Goal: Task Accomplishment & Management: Manage account settings

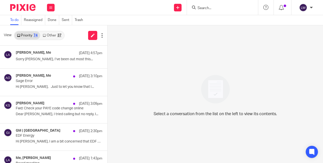
click at [56, 35] on link "Other 37" at bounding box center [52, 35] width 24 height 8
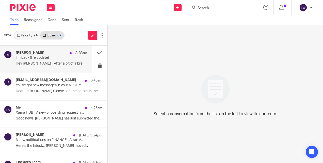
click at [54, 59] on p "I’m back (life update)" at bounding box center [44, 58] width 57 height 4
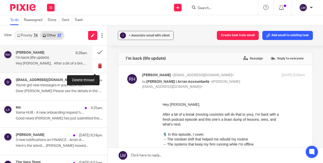
click at [95, 65] on button at bounding box center [99, 65] width 15 height 13
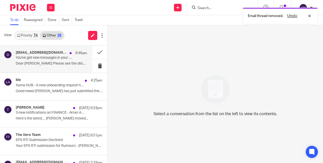
click at [38, 61] on div "do_not_reply@nestpensions.org.uk 6:46am You've got new messages in your NEST ma…" at bounding box center [51, 59] width 71 height 17
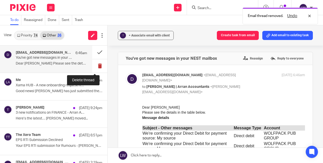
click at [94, 66] on button at bounding box center [99, 65] width 15 height 13
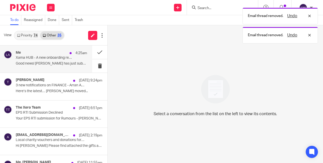
click at [49, 66] on p "Good news! Craig Dun has just submitted their..." at bounding box center [51, 64] width 71 height 4
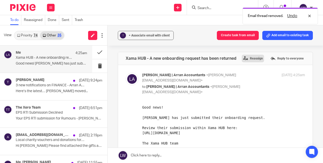
click at [249, 58] on label "Reassign" at bounding box center [253, 59] width 22 height 8
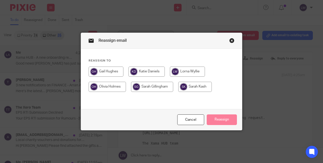
click at [138, 69] on input "radio" at bounding box center [146, 72] width 36 height 10
radio input "true"
click at [218, 121] on button "Reassign" at bounding box center [222, 120] width 30 height 11
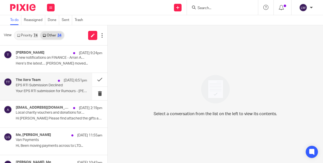
click at [37, 89] on div "The Xero Team 12 Sep 6:51pm EPS RTI Submission Declined Your EPS RTI submission…" at bounding box center [51, 86] width 71 height 17
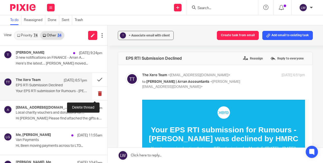
click at [96, 95] on button at bounding box center [99, 93] width 15 height 13
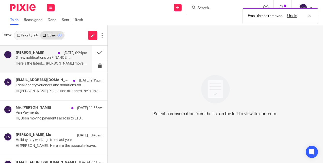
click at [42, 59] on p "3 new notifications on FINANCE - Arran Accountants since 19:22 (12 September 20…" at bounding box center [44, 58] width 57 height 4
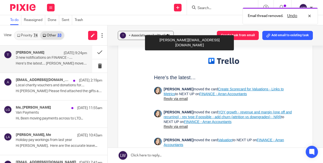
scroll to position [51, 0]
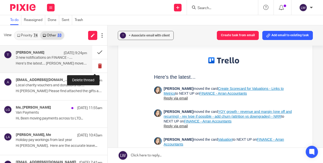
click at [93, 66] on button at bounding box center [99, 65] width 15 height 13
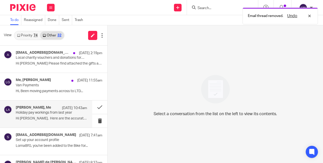
click at [45, 120] on p "Hi Lorna, Here are the accurate leave..." at bounding box center [51, 119] width 71 height 4
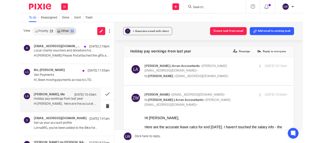
scroll to position [0, 0]
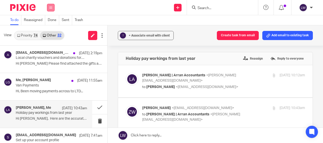
click at [53, 7] on button at bounding box center [51, 8] width 8 height 8
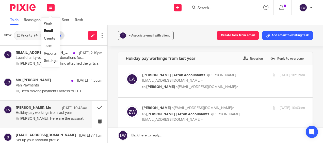
click at [54, 31] on li "Email" at bounding box center [50, 30] width 13 height 7
click at [48, 28] on li "Email" at bounding box center [50, 30] width 13 height 7
click at [48, 31] on link "Email" at bounding box center [48, 31] width 9 height 4
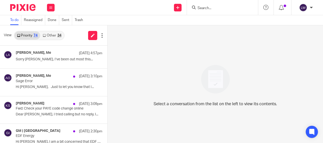
click at [50, 33] on link "Other 34" at bounding box center [52, 35] width 24 height 8
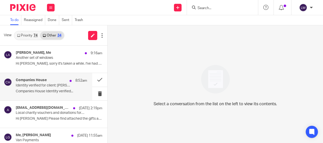
click at [35, 87] on p "Identity verified for client: Craig Dun" at bounding box center [44, 85] width 57 height 4
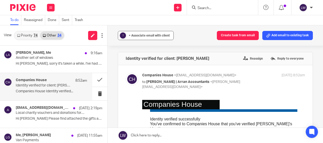
click at [134, 37] on span "+ Associate email with client" at bounding box center [149, 35] width 41 height 3
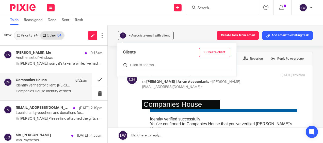
click at [138, 66] on input "text" at bounding box center [176, 65] width 107 height 5
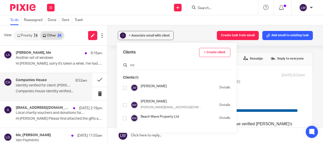
type input "w"
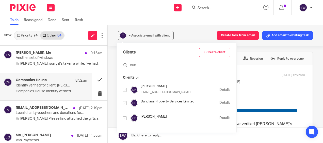
type input "dun"
click at [125, 119] on input "checkbox" at bounding box center [125, 118] width 4 height 4
checkbox input "true"
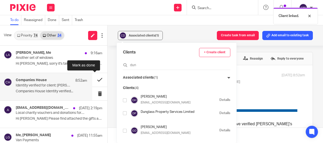
click at [96, 79] on button at bounding box center [99, 79] width 15 height 13
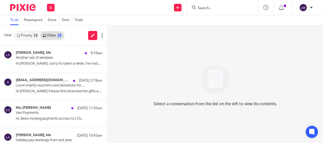
click at [202, 7] on input "Search" at bounding box center [220, 8] width 46 height 5
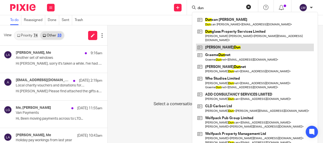
type input "dun"
click at [207, 44] on link at bounding box center [255, 48] width 118 height 8
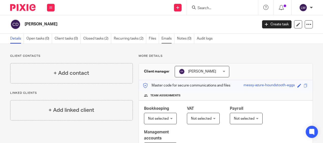
click at [168, 41] on link "Emails" at bounding box center [167, 39] width 13 height 10
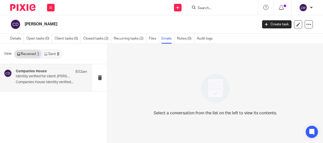
click at [57, 84] on p "Companies House Identity verified..." at bounding box center [51, 82] width 71 height 4
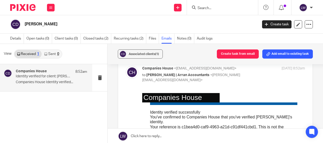
scroll to position [51, 0]
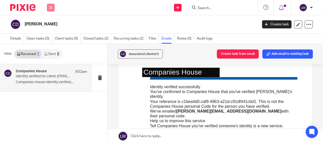
click at [49, 10] on button at bounding box center [51, 8] width 8 height 8
click at [49, 32] on link "Email" at bounding box center [48, 31] width 8 height 4
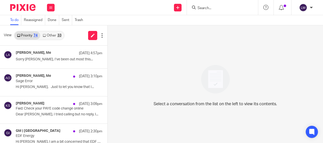
click at [51, 36] on link "Other 33" at bounding box center [52, 35] width 24 height 8
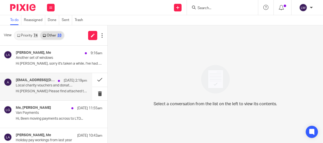
drag, startPoint x: 43, startPoint y: 88, endPoint x: 46, endPoint y: 87, distance: 2.8
click at [43, 88] on p "Local charity vouchers and donations for 24-25" at bounding box center [44, 85] width 57 height 4
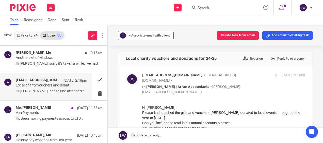
click at [134, 32] on button "? + Associate email with client" at bounding box center [146, 35] width 56 height 9
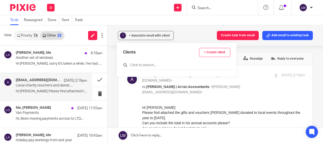
click at [130, 62] on div at bounding box center [176, 66] width 107 height 8
click at [131, 64] on input "text" at bounding box center [176, 65] width 107 height 5
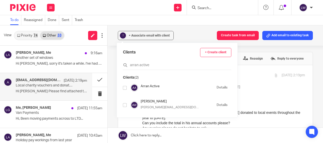
type input "arran active"
click at [125, 87] on input "checkbox" at bounding box center [125, 88] width 4 height 4
checkbox input "true"
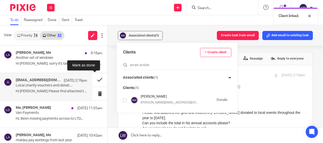
click at [95, 79] on button at bounding box center [99, 79] width 15 height 13
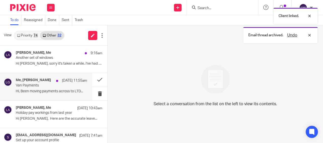
click at [74, 89] on p "Hi, Been moving payments across to LTD..." at bounding box center [51, 91] width 71 height 4
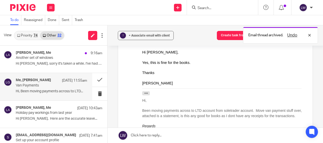
scroll to position [101, 0]
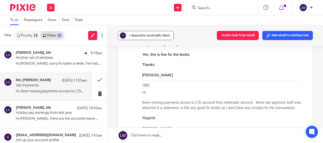
click at [135, 36] on span "+ Associate email with client" at bounding box center [149, 35] width 41 height 3
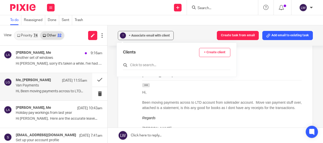
click at [135, 66] on input "text" at bounding box center [176, 65] width 107 height 5
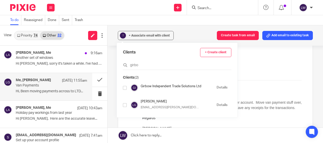
type input "girbo"
click at [124, 86] on input "checkbox" at bounding box center [125, 88] width 4 height 4
checkbox input "true"
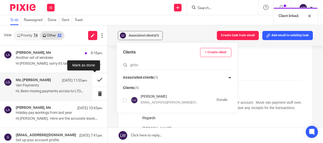
click at [97, 80] on button at bounding box center [99, 79] width 15 height 13
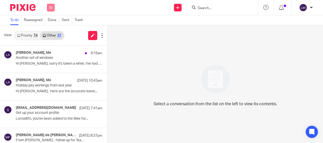
click at [50, 8] on icon at bounding box center [50, 7] width 3 height 3
click at [53, 30] on link "Email" at bounding box center [48, 31] width 9 height 4
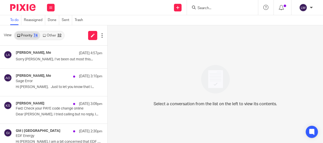
click at [55, 37] on link "Other 32" at bounding box center [52, 35] width 24 height 8
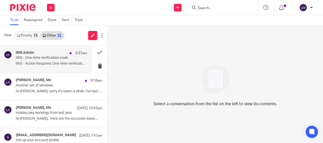
click at [54, 57] on p "IRIS - One-time verification code" at bounding box center [44, 58] width 57 height 4
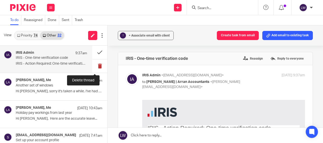
click at [94, 66] on button at bounding box center [99, 65] width 15 height 13
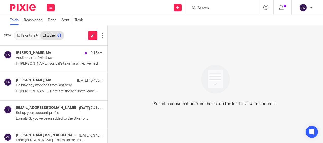
click at [30, 36] on link "Priority 74" at bounding box center [27, 35] width 26 height 8
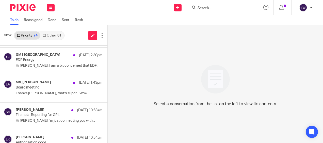
scroll to position [101, 0]
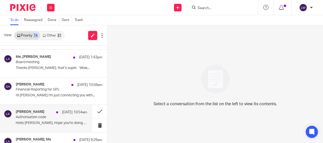
click at [27, 122] on p "Hello [PERSON_NAME], Hope you're doing good. ..." at bounding box center [51, 123] width 71 height 4
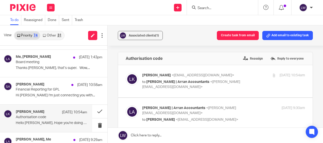
scroll to position [0, 0]
click at [96, 110] on button at bounding box center [99, 111] width 15 height 13
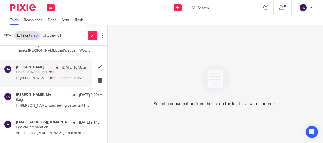
scroll to position [127, 0]
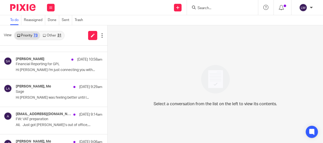
click at [49, 36] on link "Other 31" at bounding box center [52, 35] width 24 height 8
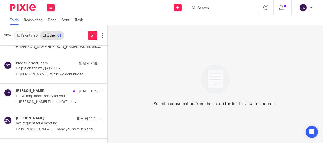
scroll to position [0, 0]
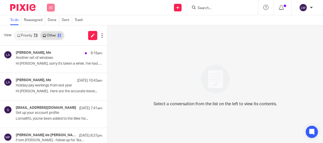
click at [51, 8] on icon at bounding box center [50, 7] width 3 height 3
click at [49, 32] on link "Email" at bounding box center [48, 31] width 9 height 4
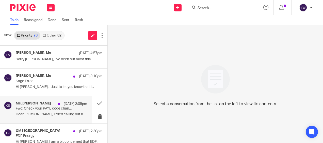
click at [34, 111] on div "Me, Kim Sahiri 12 Sep 3:09pm Fwd: Check your PAYE code change online Dear Lorna…" at bounding box center [51, 109] width 71 height 17
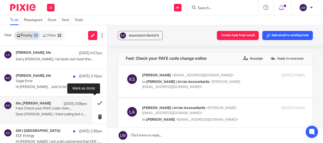
click at [96, 100] on button at bounding box center [99, 102] width 15 height 13
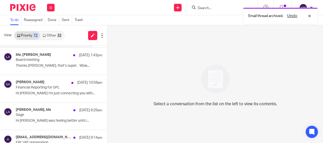
scroll to position [127, 0]
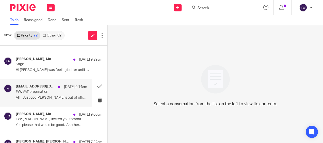
click at [45, 96] on p "All, Just got Olivia’s out of office,..." at bounding box center [51, 98] width 71 height 4
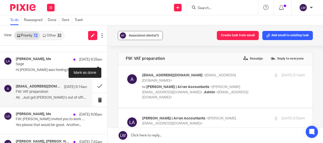
scroll to position [0, 0]
click at [129, 33] on div "Associated clients (1)" at bounding box center [144, 35] width 30 height 5
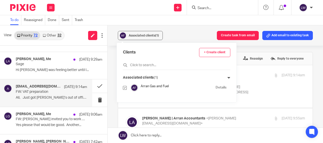
click at [165, 32] on div "Associated clients (1) Create task from email Add email to existing task" at bounding box center [215, 35] width 215 height 20
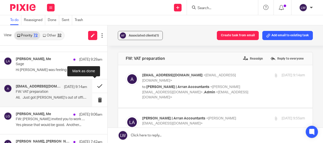
click at [94, 85] on button at bounding box center [99, 85] width 15 height 13
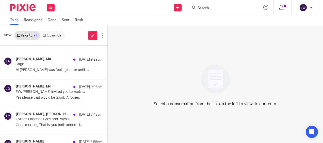
click at [219, 9] on input "Search" at bounding box center [220, 8] width 46 height 5
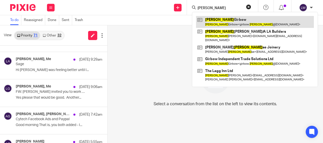
type input "lee"
click at [217, 21] on link at bounding box center [255, 22] width 118 height 12
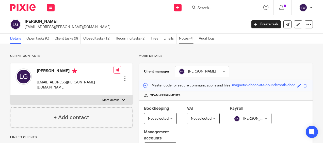
click at [185, 38] on link "Notes (4)" at bounding box center [187, 39] width 17 height 10
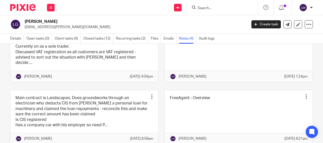
scroll to position [25, 0]
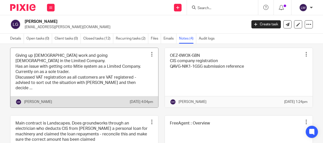
click at [116, 73] on link at bounding box center [84, 78] width 148 height 60
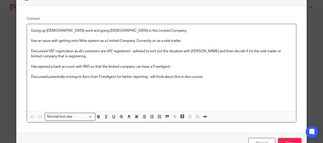
scroll to position [25, 0]
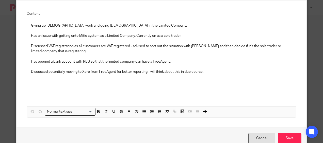
click at [252, 135] on link "Cancel" at bounding box center [261, 138] width 27 height 11
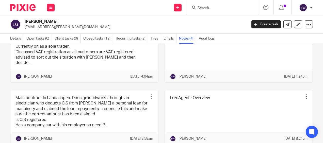
scroll to position [70, 0]
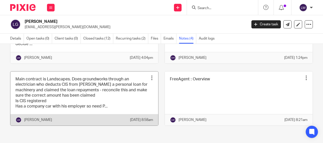
click at [129, 92] on link at bounding box center [84, 99] width 148 height 54
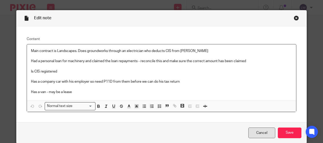
click at [260, 131] on link "Cancel" at bounding box center [261, 133] width 27 height 11
